Goal: Communication & Community: Answer question/provide support

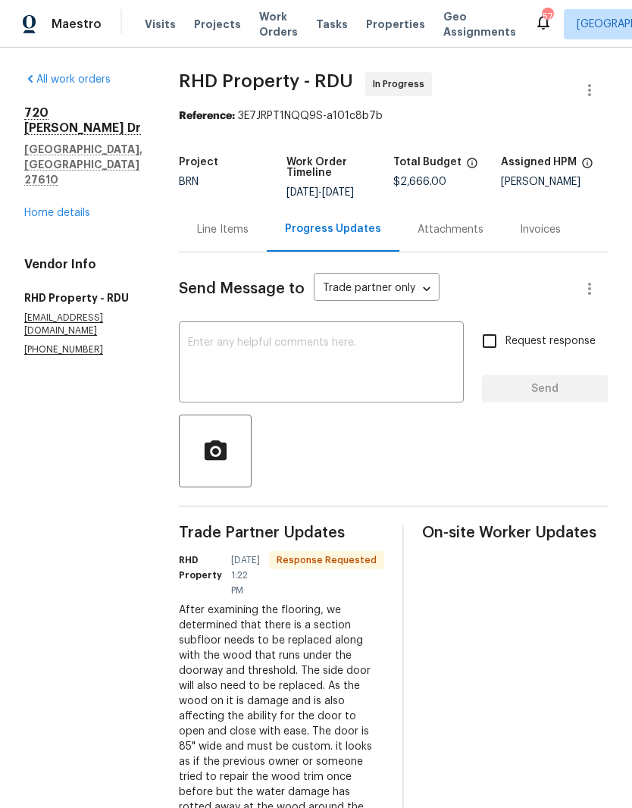
click at [69, 208] on link "Home details" at bounding box center [57, 213] width 66 height 11
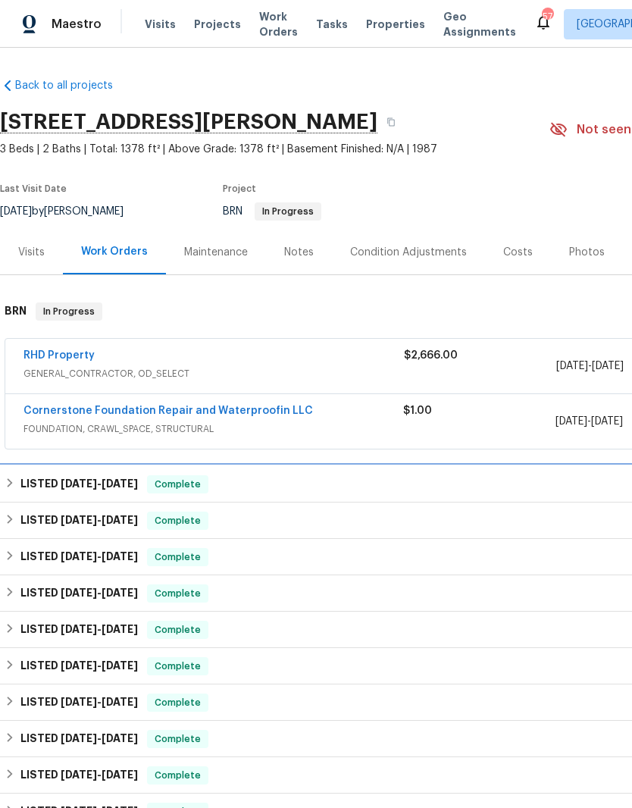
click at [46, 473] on div "LISTED [DATE] - [DATE] Complete" at bounding box center [428, 484] width 856 height 36
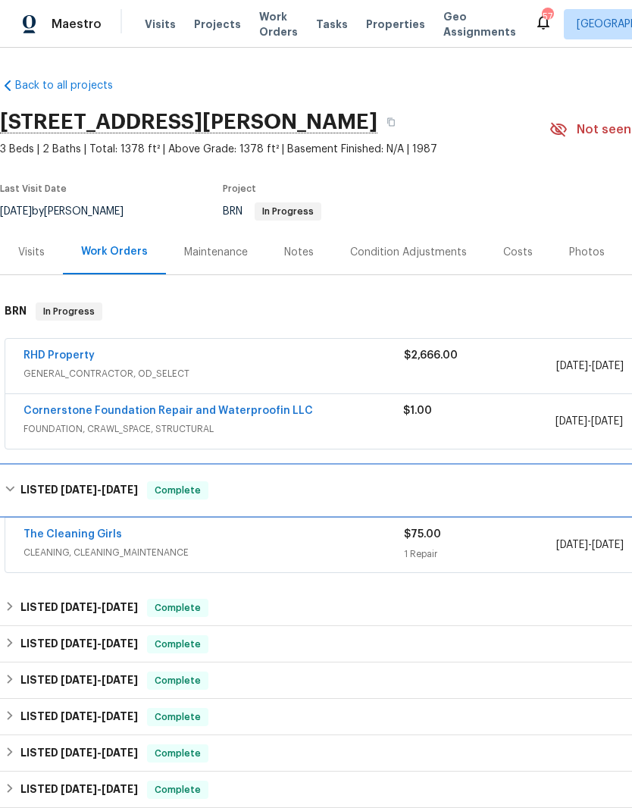
click at [25, 487] on h6 "LISTED [DATE] - [DATE]" at bounding box center [78, 490] width 117 height 18
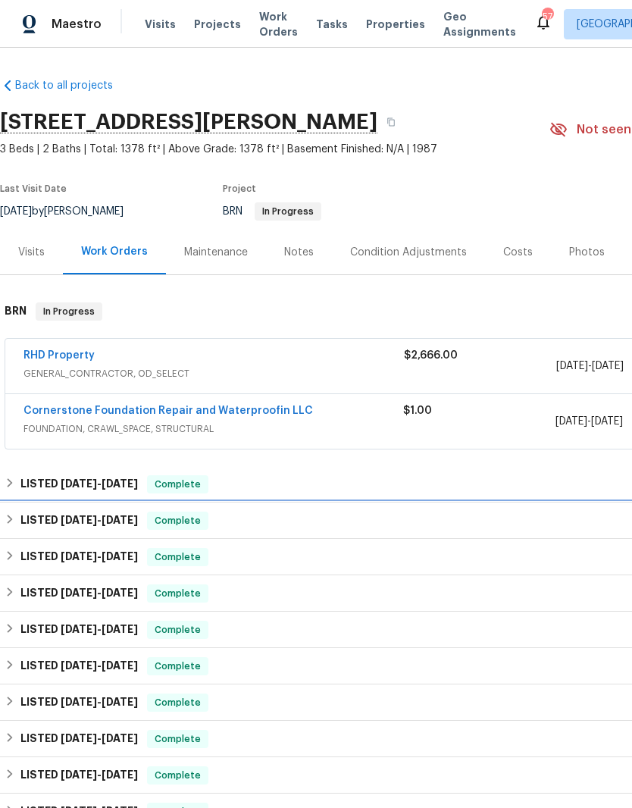
click at [23, 514] on h6 "LISTED [DATE] - [DATE]" at bounding box center [78, 520] width 117 height 18
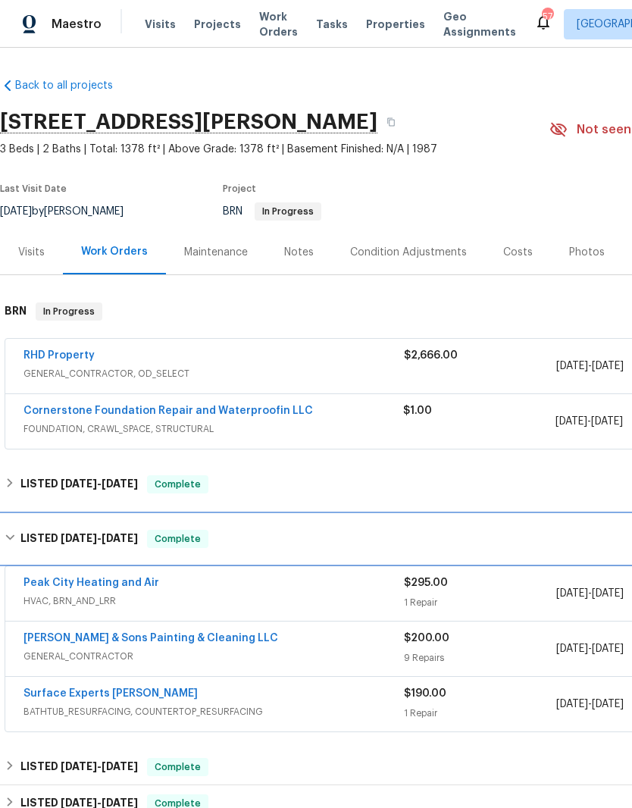
click at [19, 536] on div "LISTED [DATE] - [DATE] Complete" at bounding box center [428, 539] width 847 height 18
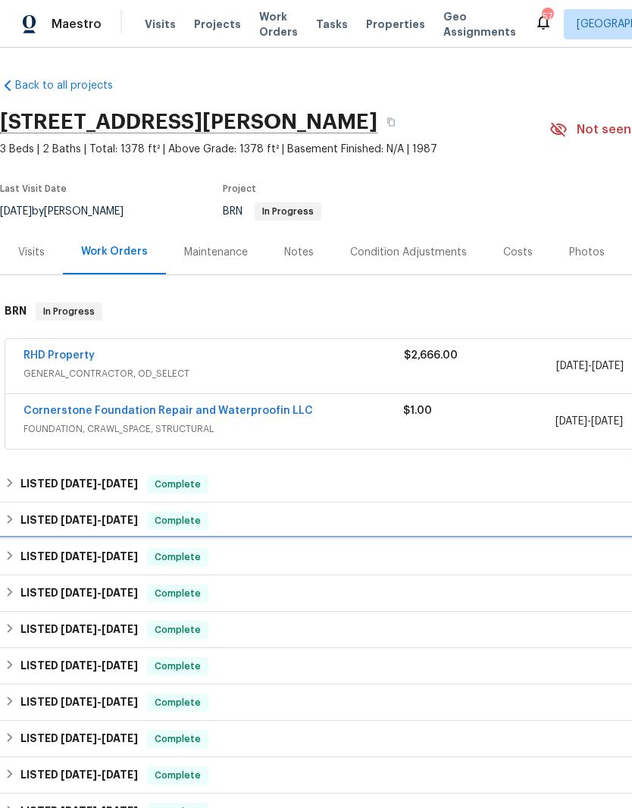
click at [16, 560] on div "LISTED [DATE] - [DATE] Complete" at bounding box center [428, 557] width 847 height 18
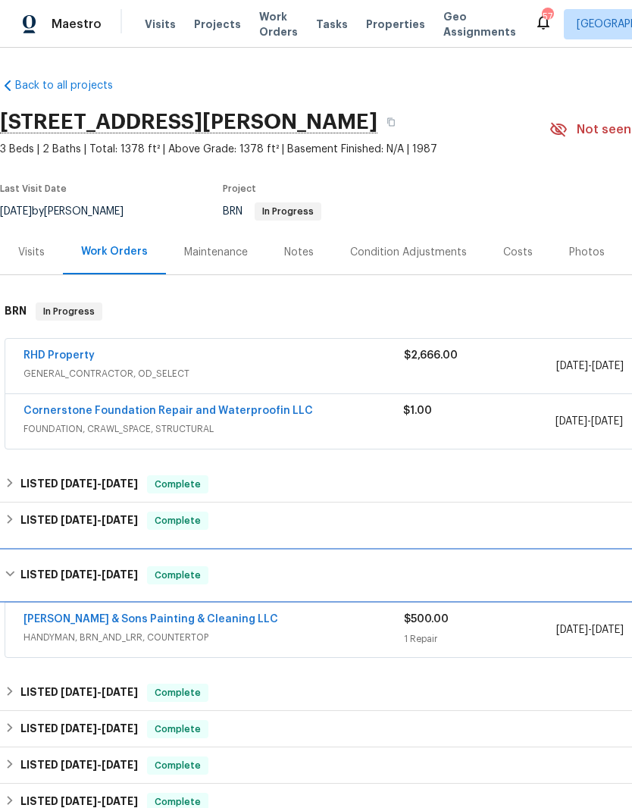
click at [21, 576] on h6 "LISTED [DATE] - [DATE]" at bounding box center [78, 575] width 117 height 18
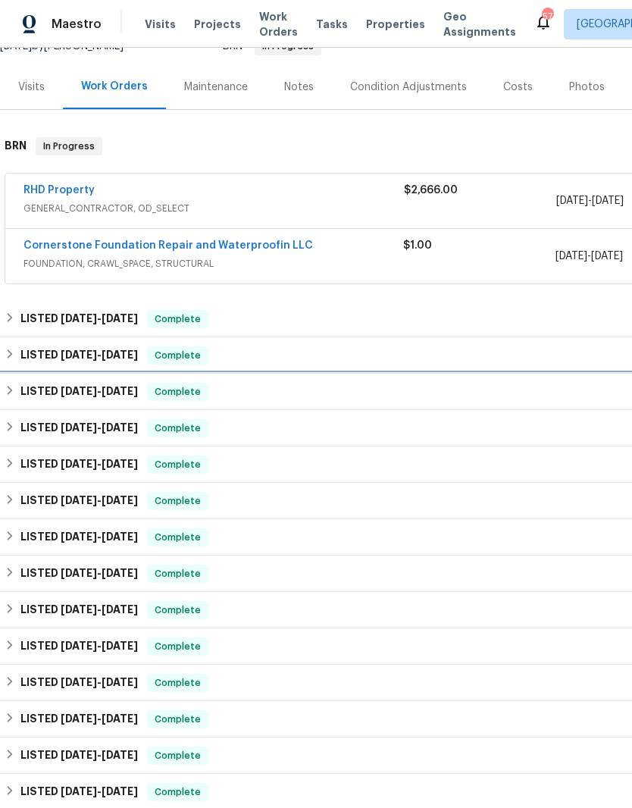
scroll to position [165, 0]
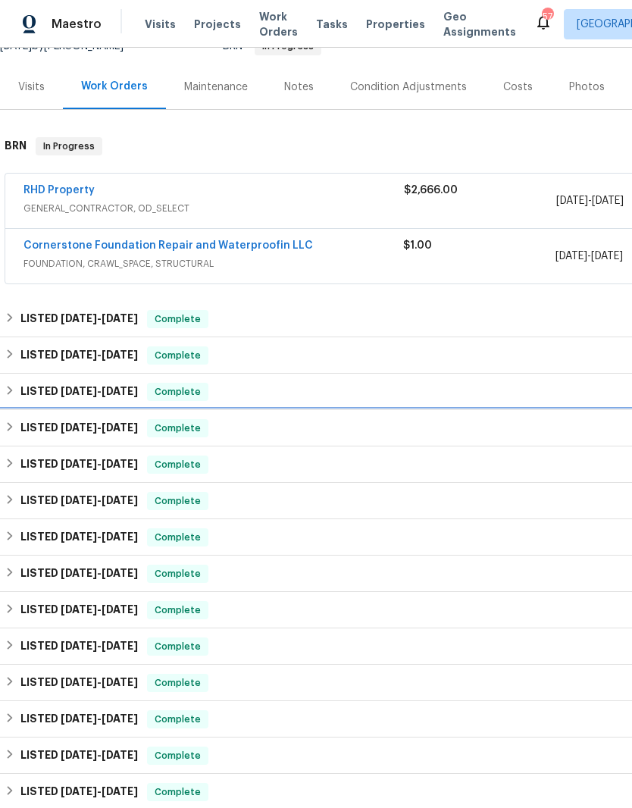
click at [20, 426] on h6 "LISTED [DATE] - [DATE]" at bounding box center [78, 428] width 117 height 18
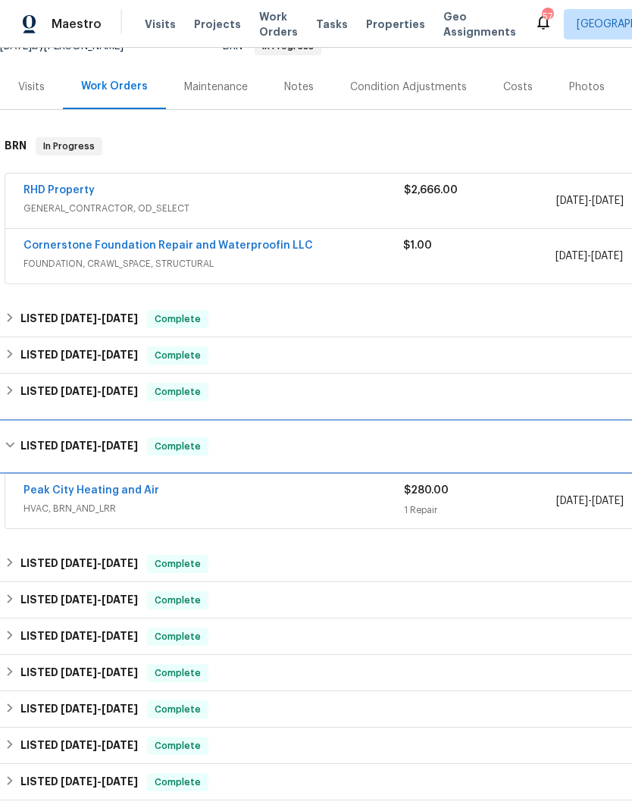
click at [20, 444] on h6 "LISTED [DATE] - [DATE]" at bounding box center [78, 446] width 117 height 18
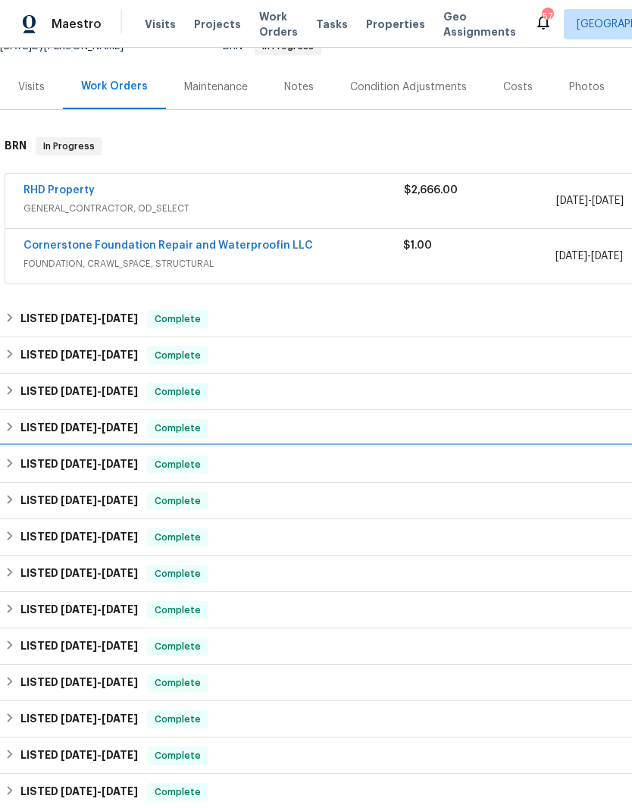
click at [21, 457] on h6 "LISTED [DATE] - [DATE]" at bounding box center [78, 464] width 117 height 18
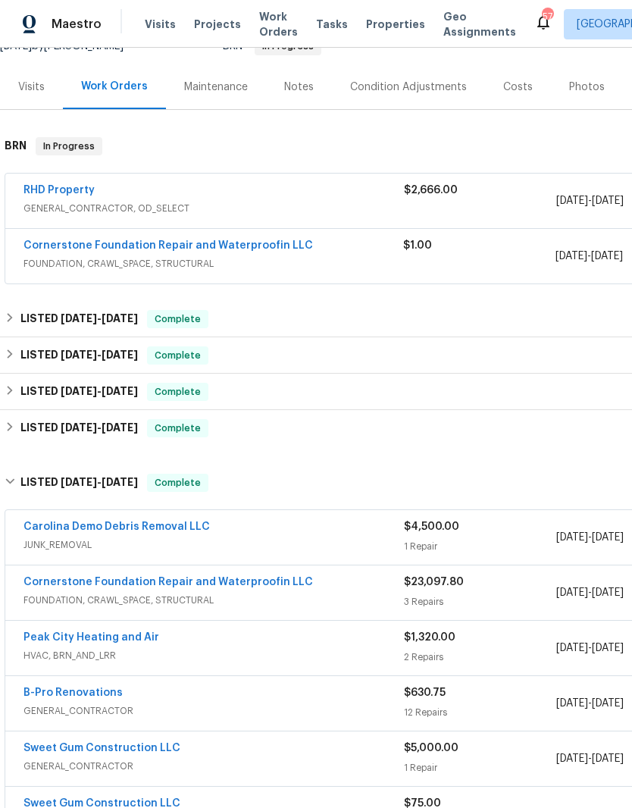
click at [42, 577] on link "Cornerstone Foundation Repair and Waterproofin LLC" at bounding box center [167, 582] width 289 height 11
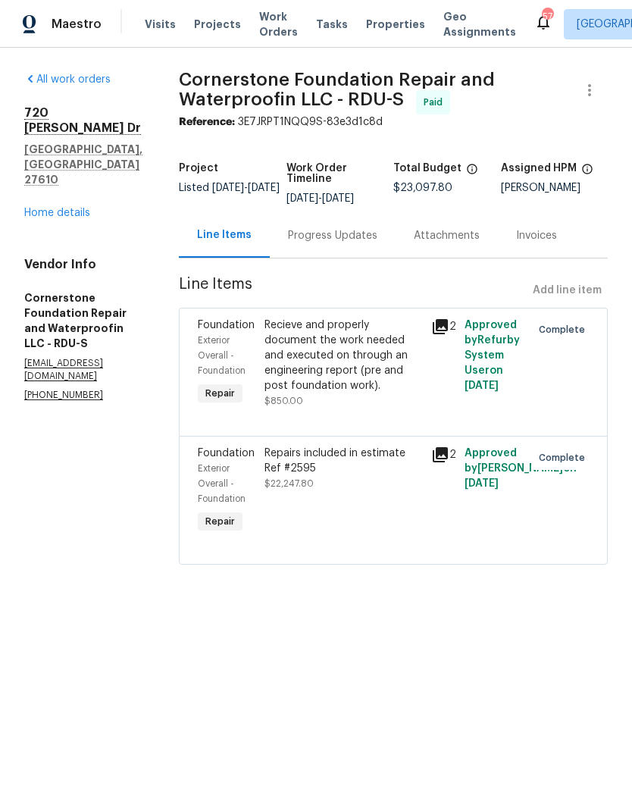
click at [324, 241] on div "Progress Updates" at bounding box center [332, 235] width 89 height 15
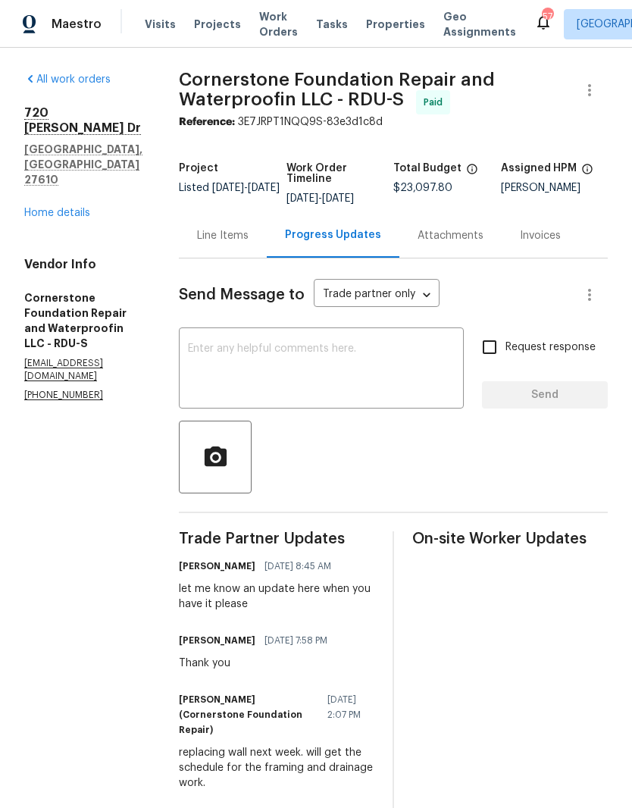
click at [417, 241] on div "Attachments" at bounding box center [450, 235] width 66 height 15
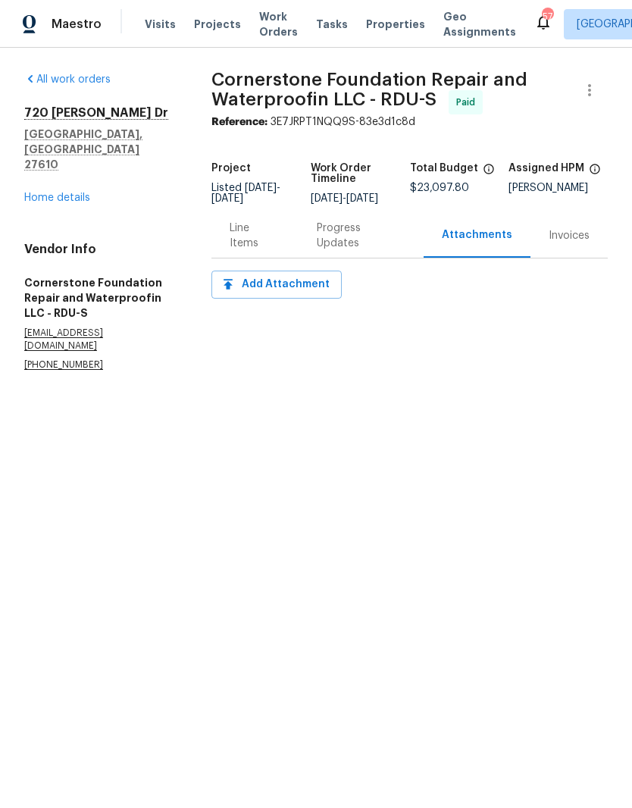
click at [393, 246] on div "Progress Updates" at bounding box center [361, 235] width 89 height 30
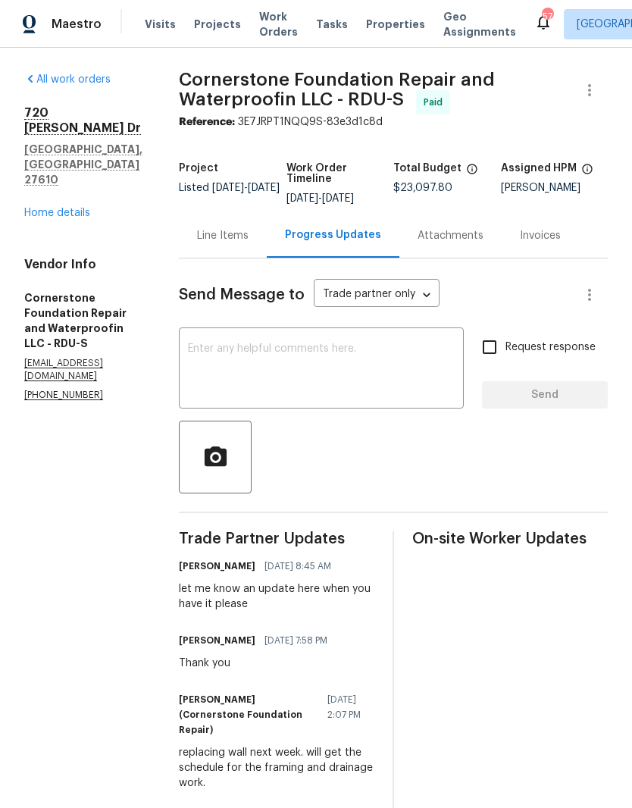
click at [48, 208] on link "Home details" at bounding box center [57, 213] width 66 height 11
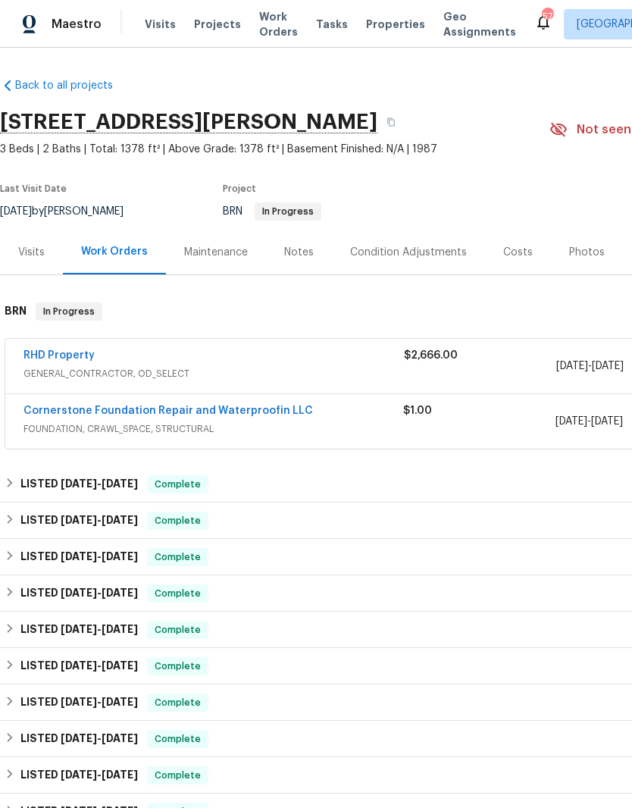
click at [32, 405] on link "Cornerstone Foundation Repair and Waterproofin LLC" at bounding box center [167, 410] width 289 height 11
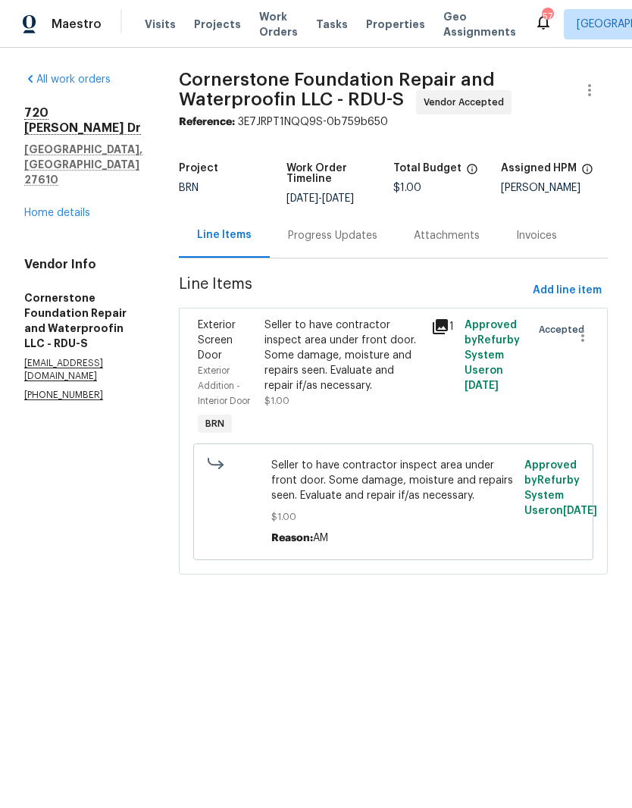
click at [322, 360] on div "Seller to have contractor inspect area under front door. Some damage, moisture …" at bounding box center [343, 355] width 158 height 76
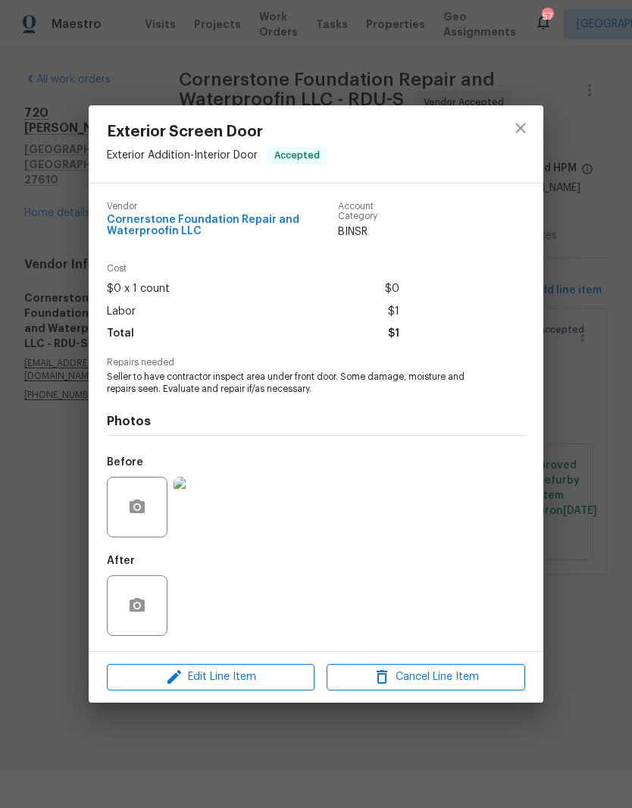
click at [226, 523] on img at bounding box center [203, 507] width 61 height 61
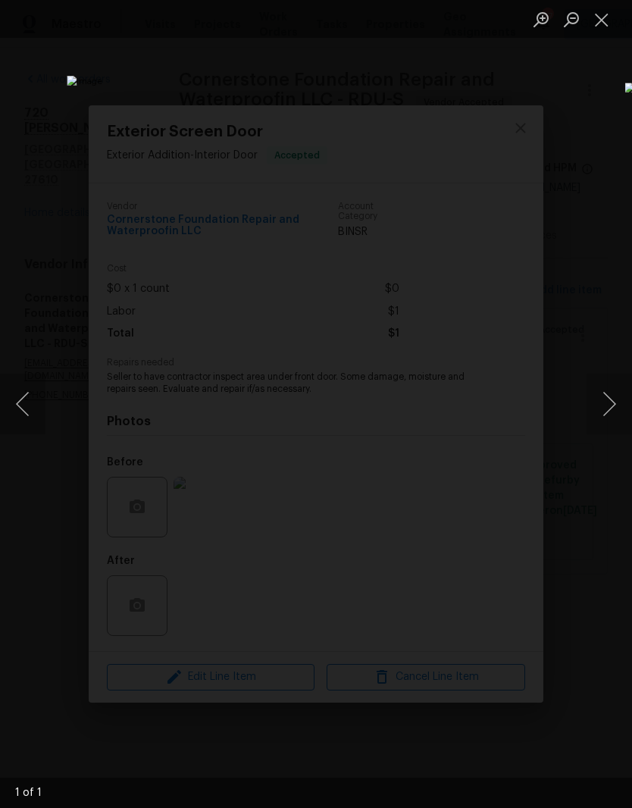
click at [606, 24] on button "Close lightbox" at bounding box center [601, 19] width 30 height 27
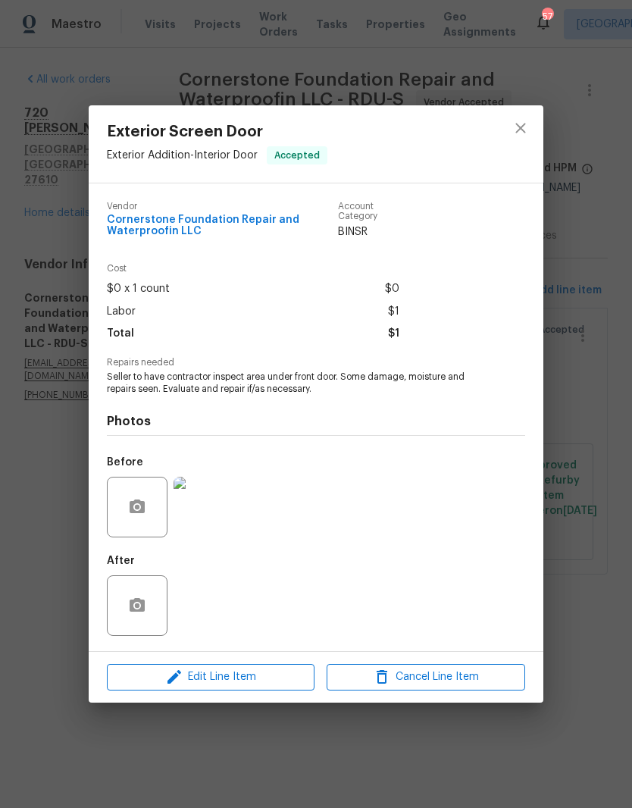
click at [214, 518] on img at bounding box center [203, 507] width 61 height 61
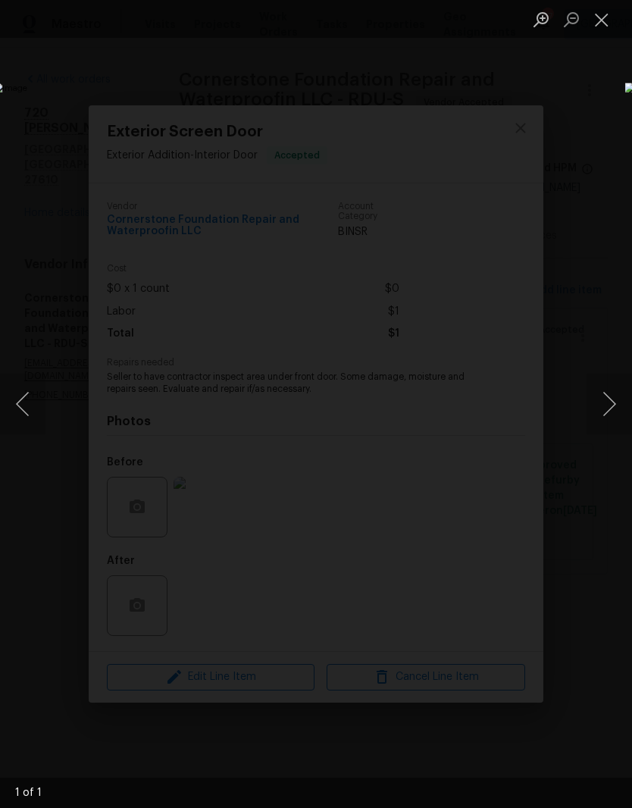
click at [605, 20] on button "Close lightbox" at bounding box center [601, 19] width 30 height 27
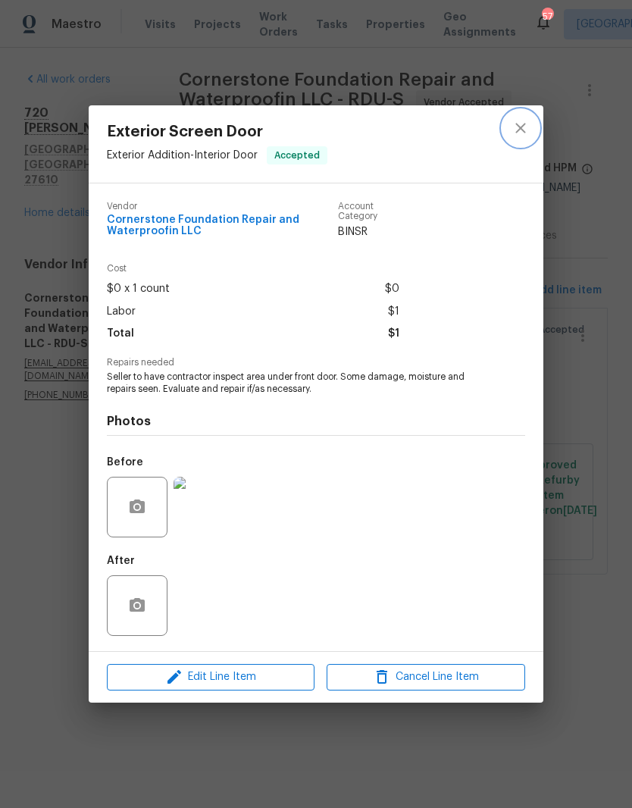
click at [517, 130] on icon "close" at bounding box center [520, 128] width 18 height 18
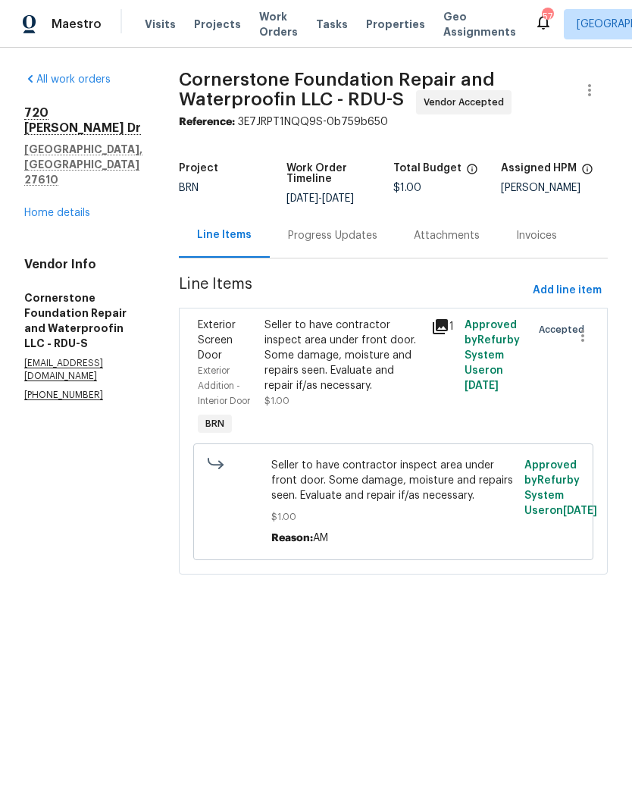
click at [81, 208] on link "Home details" at bounding box center [57, 213] width 66 height 11
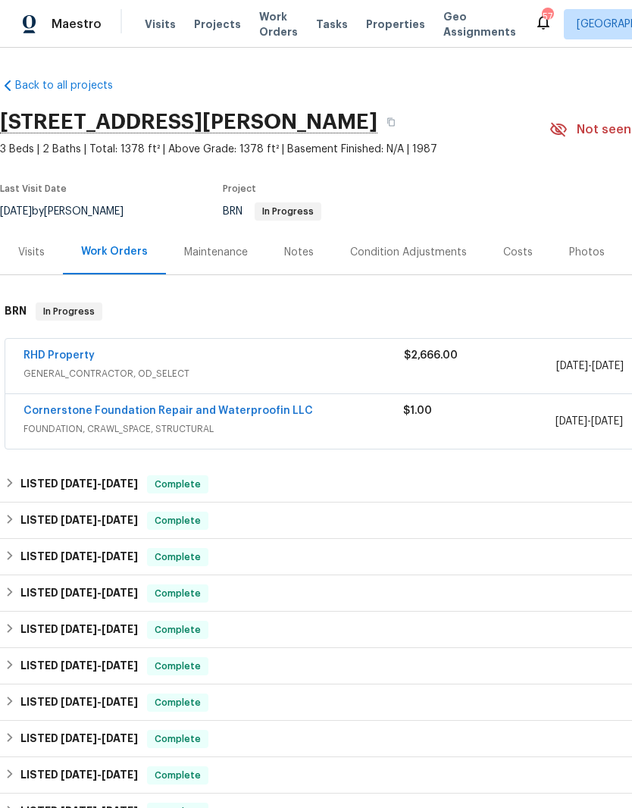
click at [80, 351] on link "RHD Property" at bounding box center [58, 355] width 71 height 11
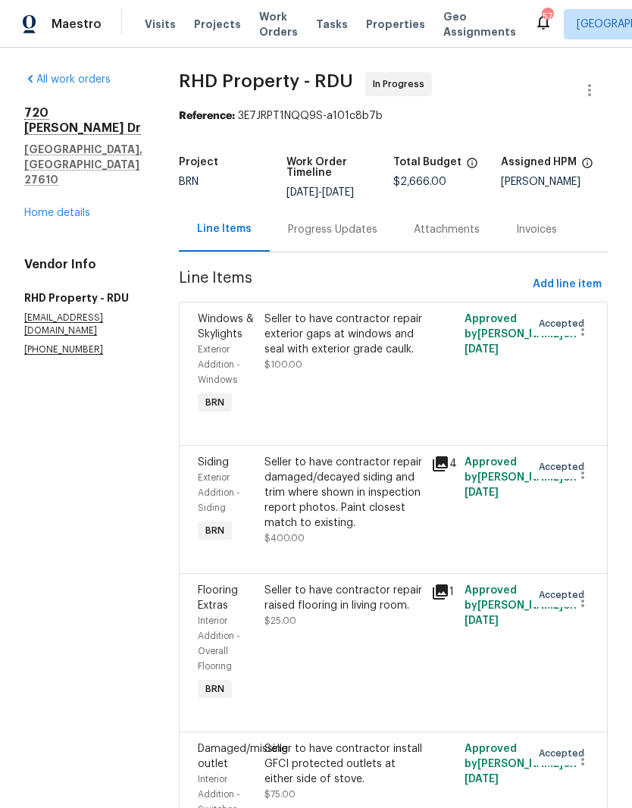
click at [377, 237] on div "Progress Updates" at bounding box center [332, 229] width 89 height 15
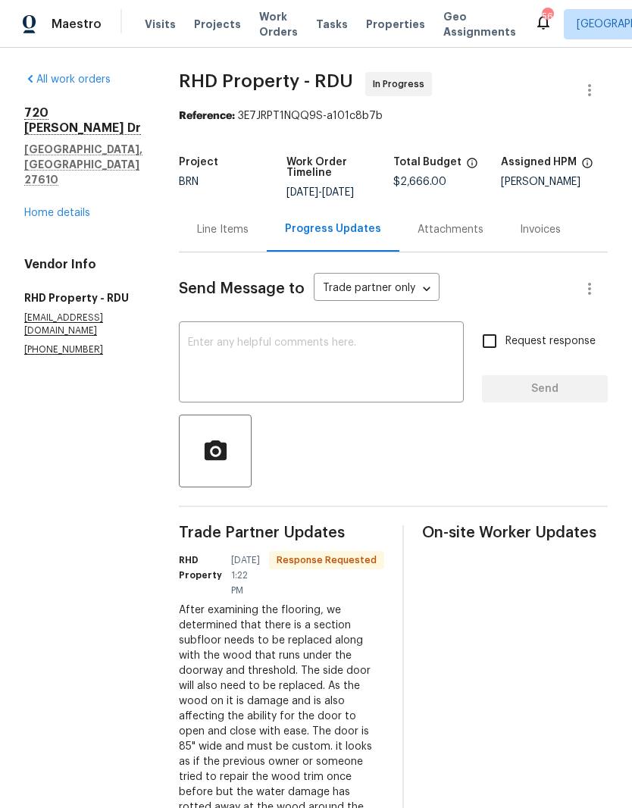
click at [408, 373] on textarea at bounding box center [321, 363] width 267 height 53
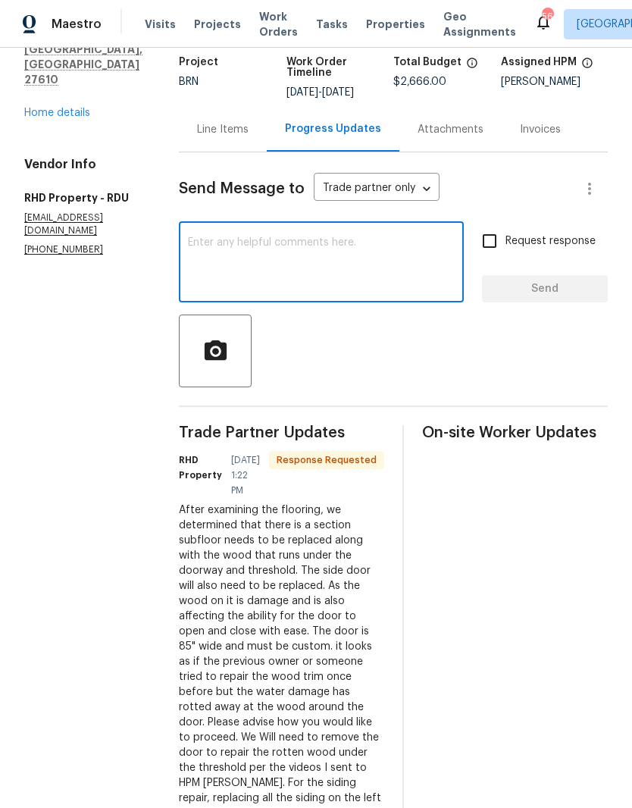
scroll to position [116, 0]
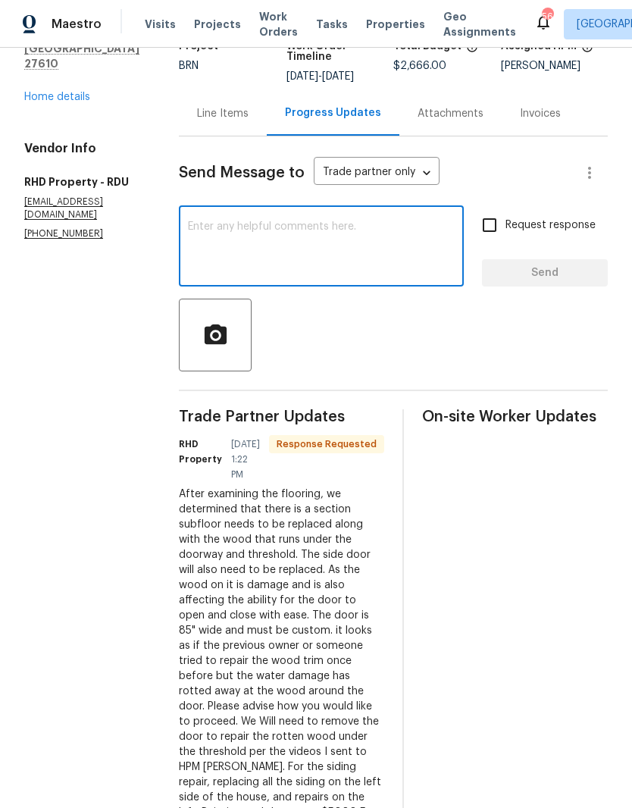
type textarea "5"
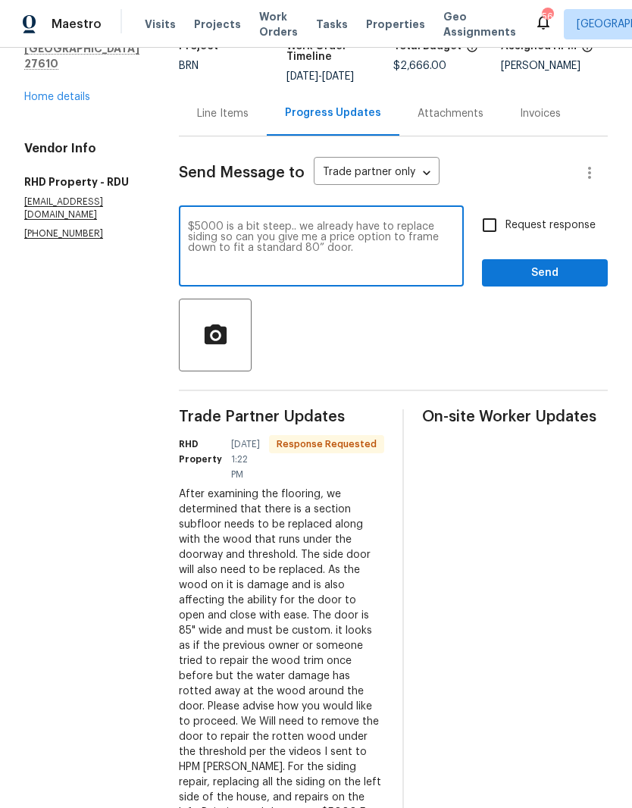
type textarea "$5000 is a bit steep.. we already have to replace siding so can you give me a p…"
click at [502, 235] on input "Request response" at bounding box center [489, 225] width 32 height 32
checkbox input "true"
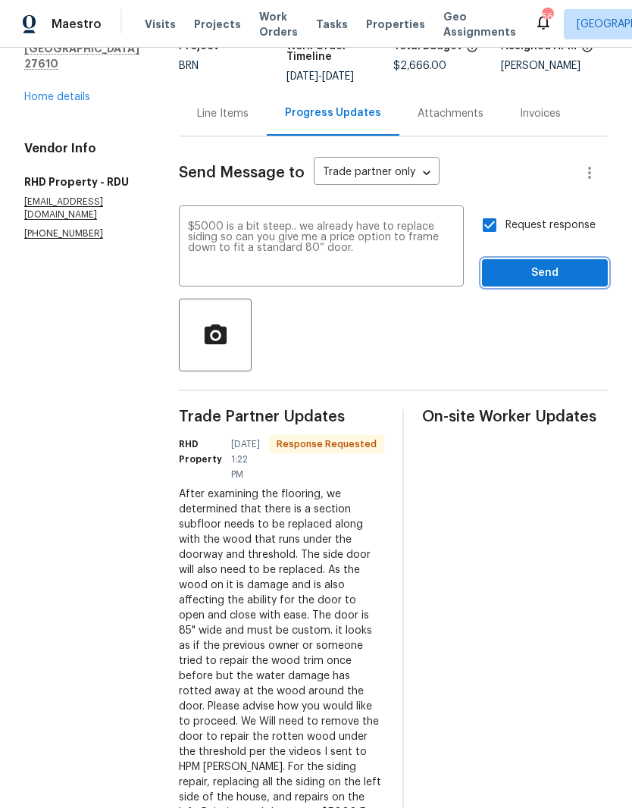
click at [581, 283] on span "Send" at bounding box center [545, 273] width 102 height 19
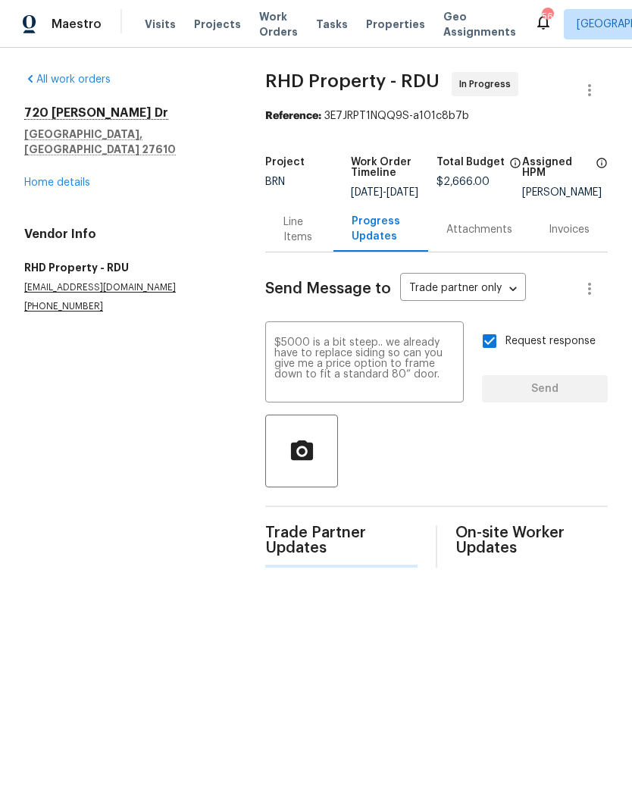
scroll to position [0, 0]
